Goal: Task Accomplishment & Management: Use online tool/utility

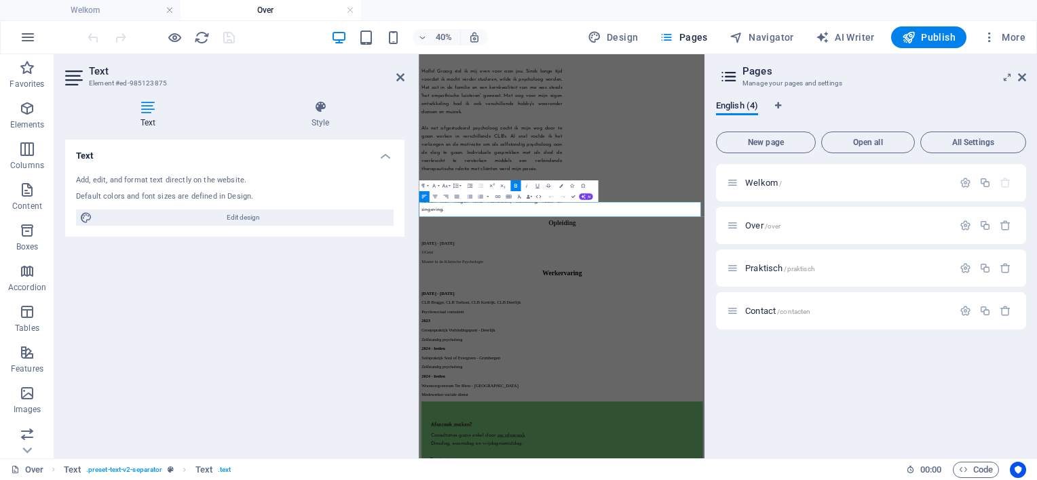
scroll to position [456, 0]
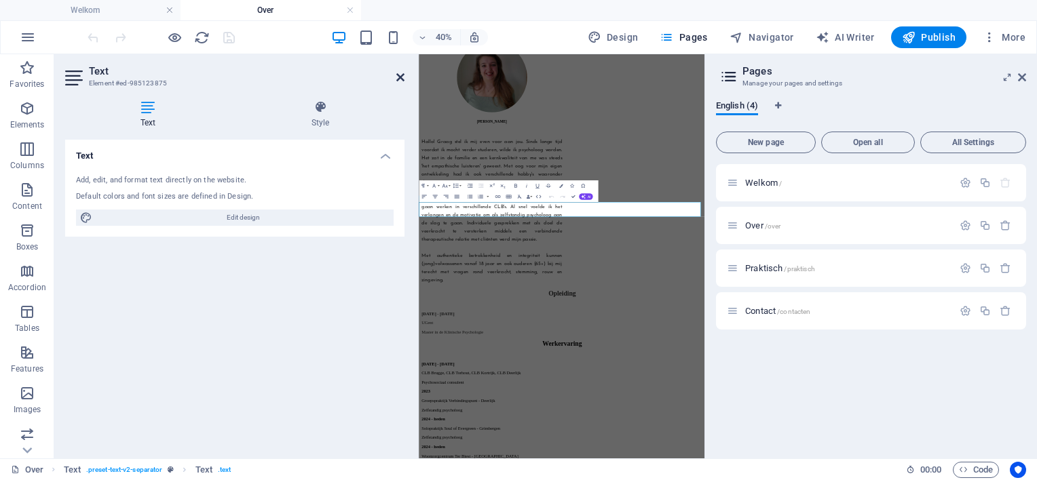
click at [396, 75] on icon at bounding box center [400, 77] width 8 height 11
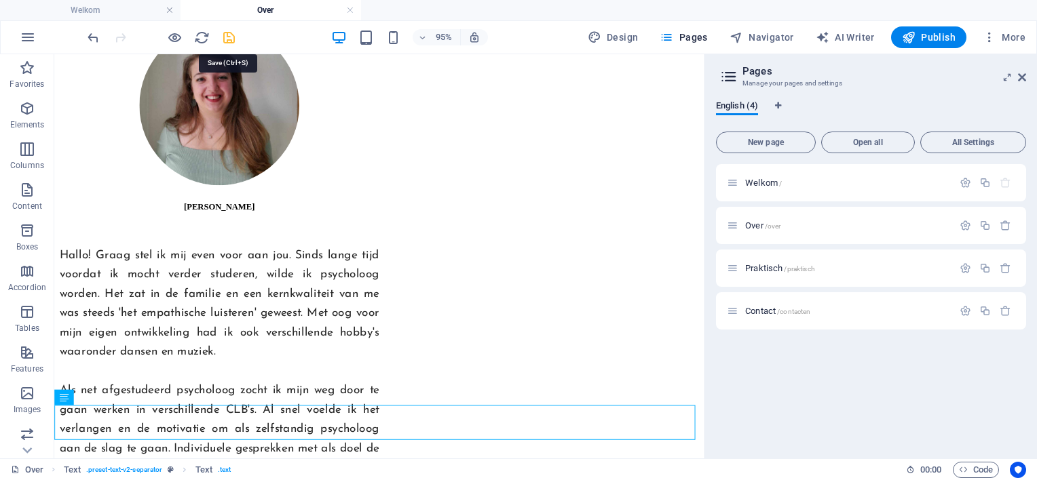
click at [225, 38] on icon "save" at bounding box center [229, 38] width 16 height 16
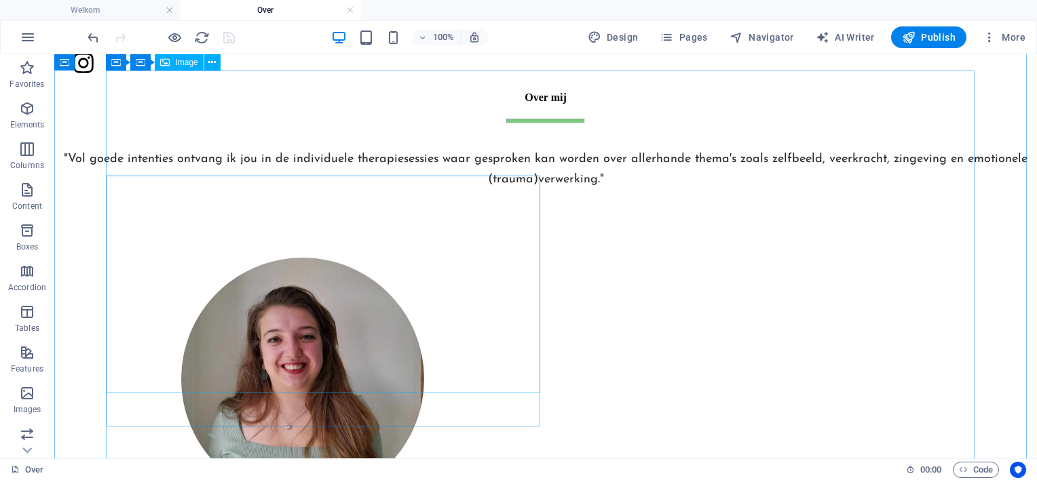
scroll to position [202, 0]
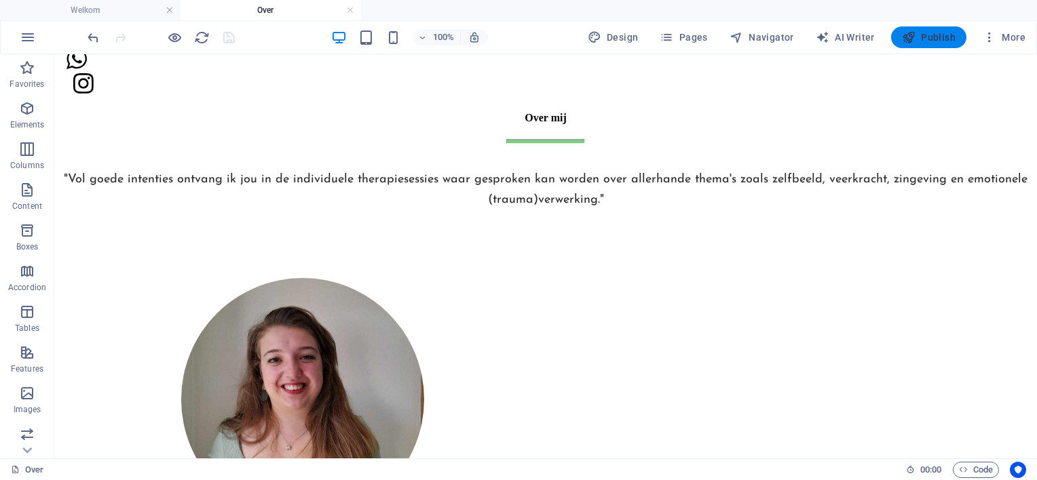
click at [930, 37] on span "Publish" at bounding box center [929, 38] width 54 height 14
